Goal: Task Accomplishment & Management: Manage account settings

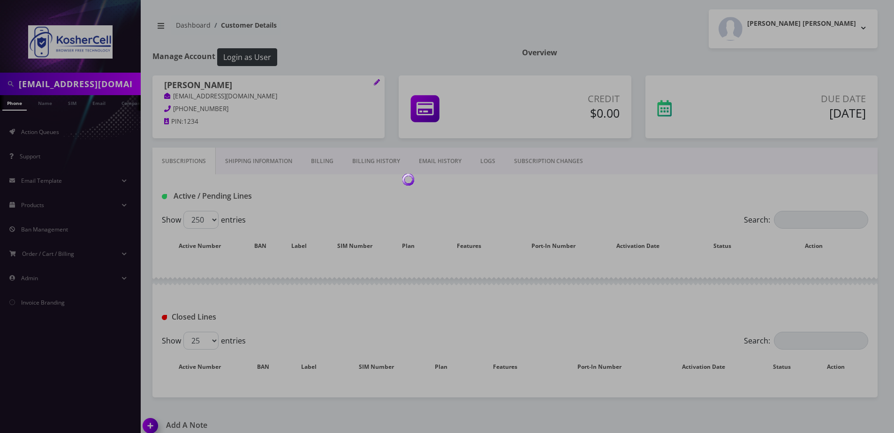
select select "250"
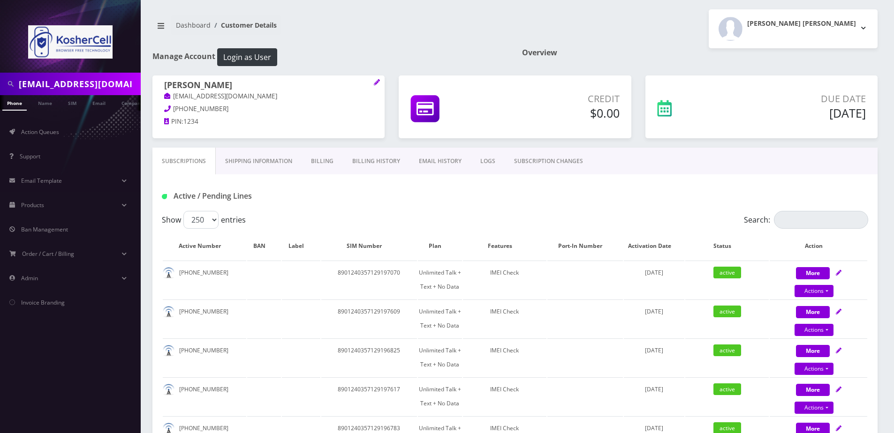
scroll to position [103, 0]
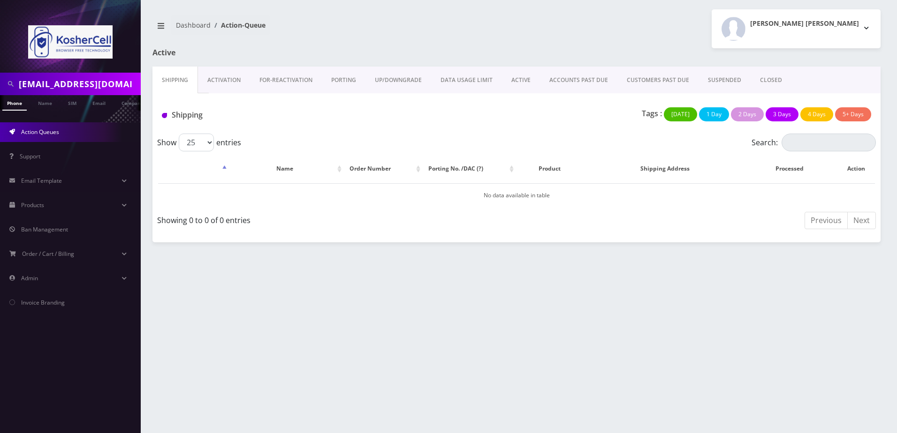
click at [101, 85] on input "[EMAIL_ADDRESS][DOMAIN_NAME]" at bounding box center [79, 84] width 120 height 18
click at [101, 85] on input "info@ygosb.com" at bounding box center [79, 84] width 120 height 18
paste input "[PERSON_NAME]"
type input "[PERSON_NAME]"
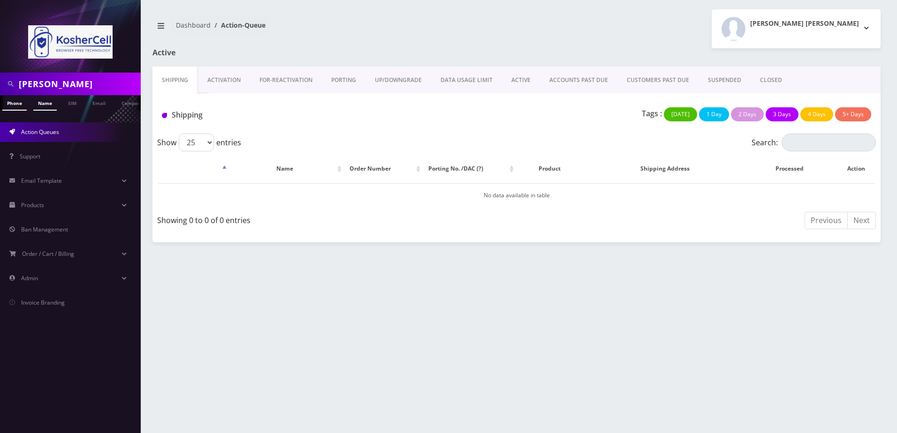
click at [36, 103] on link "Name" at bounding box center [44, 102] width 23 height 15
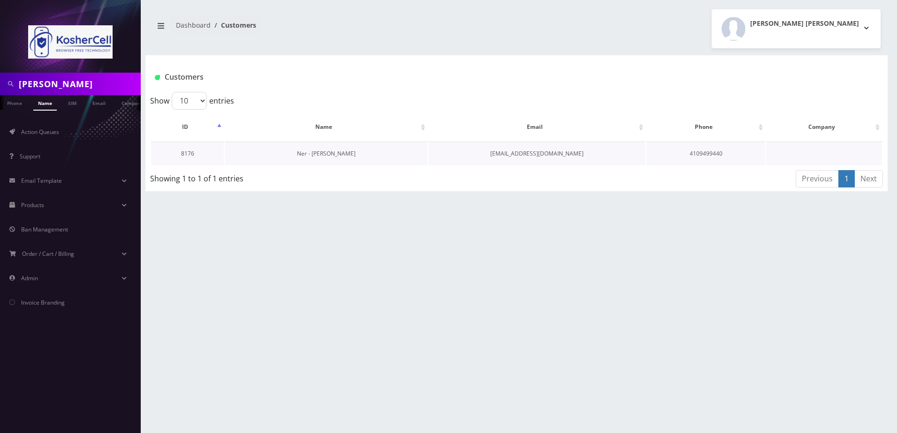
click at [325, 153] on link "Ner - Dovid Katzenstein" at bounding box center [326, 154] width 59 height 8
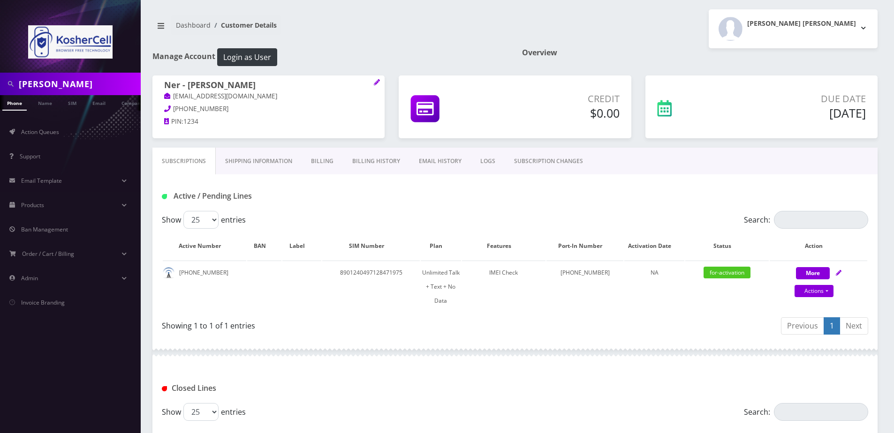
click at [708, 159] on div "Subscriptions Shipping Information Billing Billing History EMAIL HISTORY LOGS S…" at bounding box center [514, 161] width 725 height 27
click at [716, 175] on div "Active / Pending Lines" at bounding box center [514, 192] width 725 height 37
click at [802, 289] on link "Actions" at bounding box center [814, 291] width 39 height 12
select select "363"
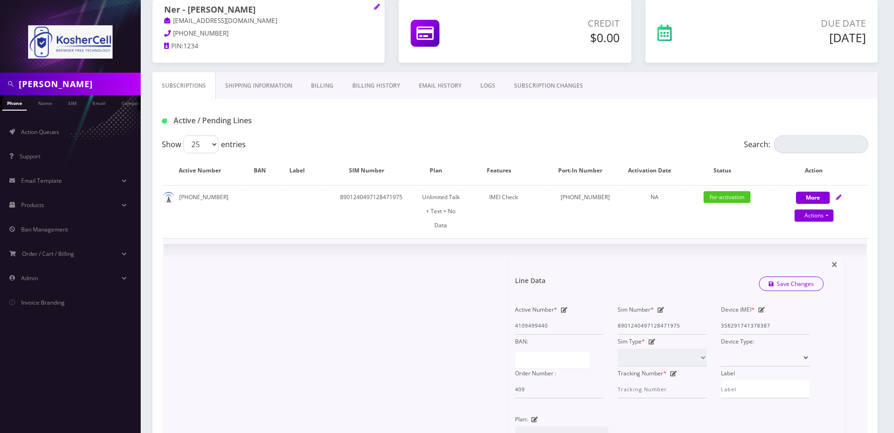
scroll to position [188, 0]
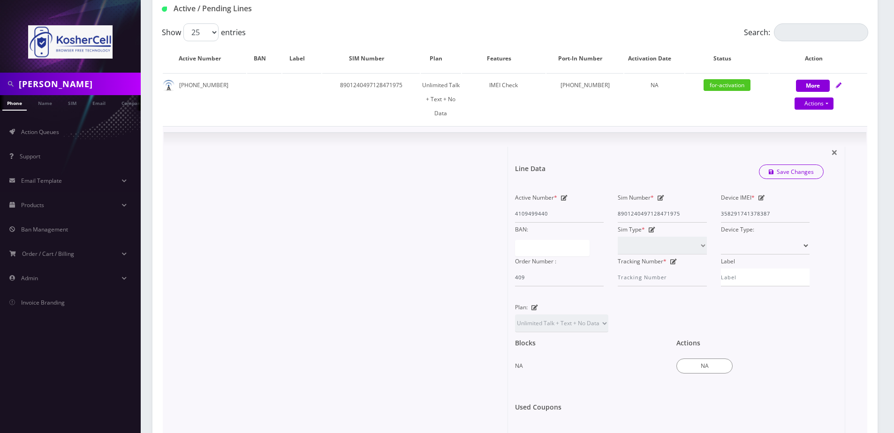
click at [700, 301] on div "Plan: 1GB/mo Unlimited Talk + Text + No Data Unlimited Talk + Text + 25MB 2GB/m…" at bounding box center [669, 317] width 323 height 32
click at [824, 107] on link "Actions" at bounding box center [814, 104] width 39 height 12
click at [685, 287] on div "Active Number * 4109499440 Sim Number * 8901240497128471975 Device IMEI * 35829…" at bounding box center [669, 246] width 323 height 110
click at [703, 359] on button "NA" at bounding box center [704, 366] width 56 height 15
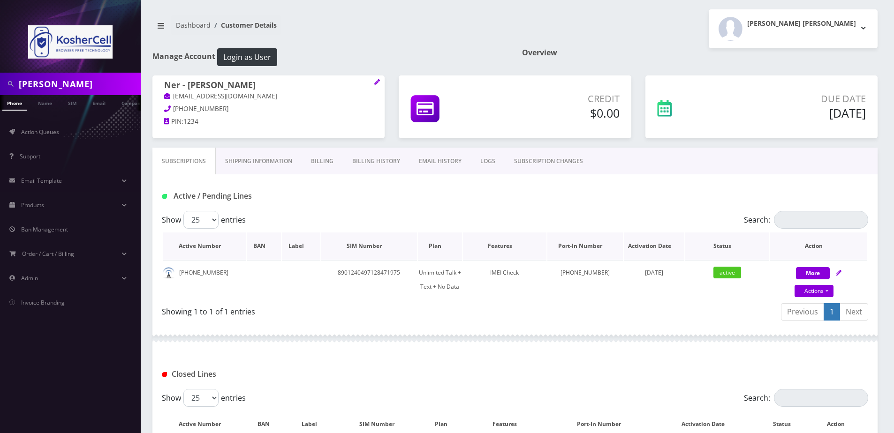
scroll to position [0, 5]
